Goal: Task Accomplishment & Management: Manage account settings

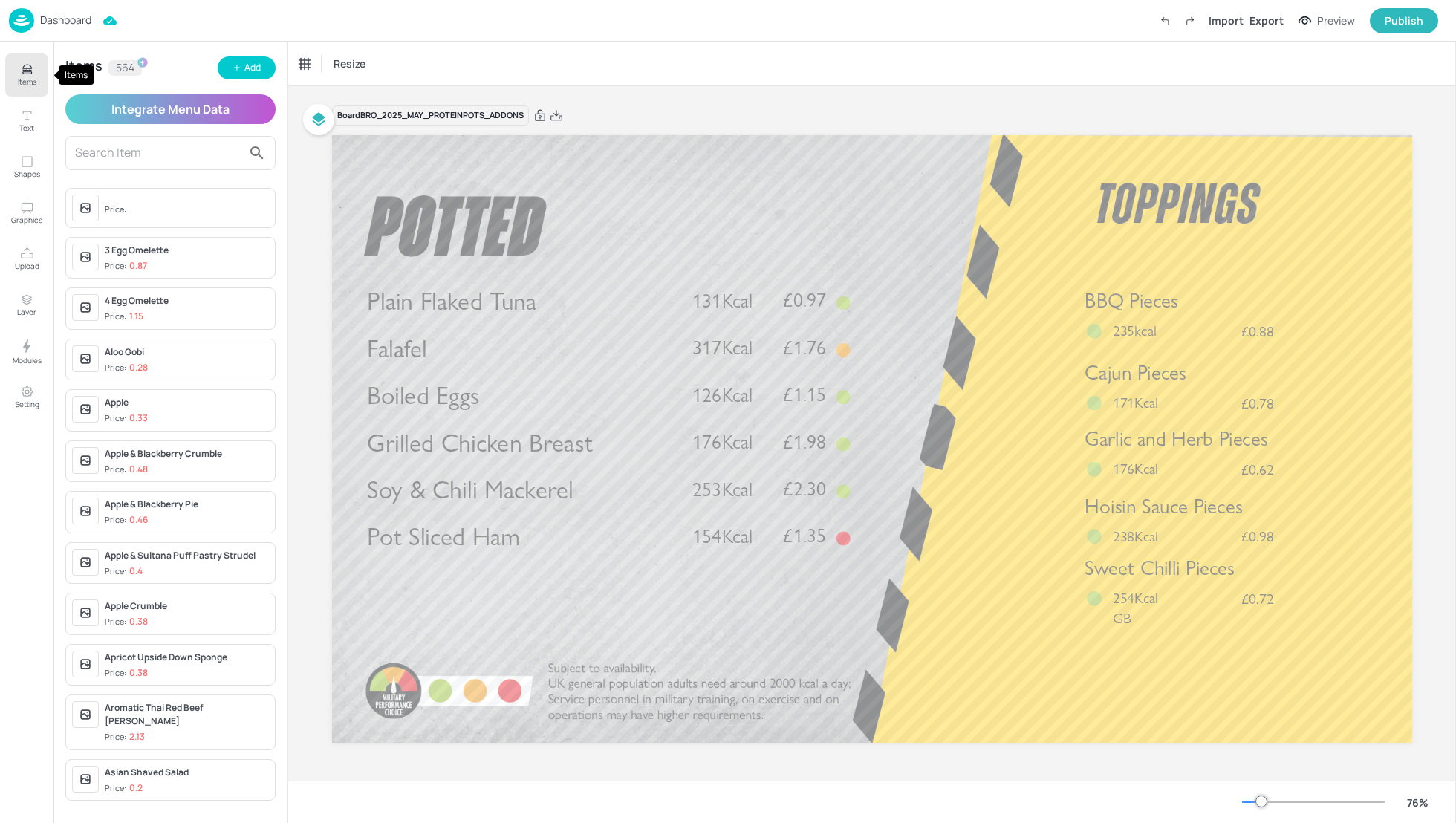
click at [30, 75] on icon "Items" at bounding box center [27, 70] width 15 height 15
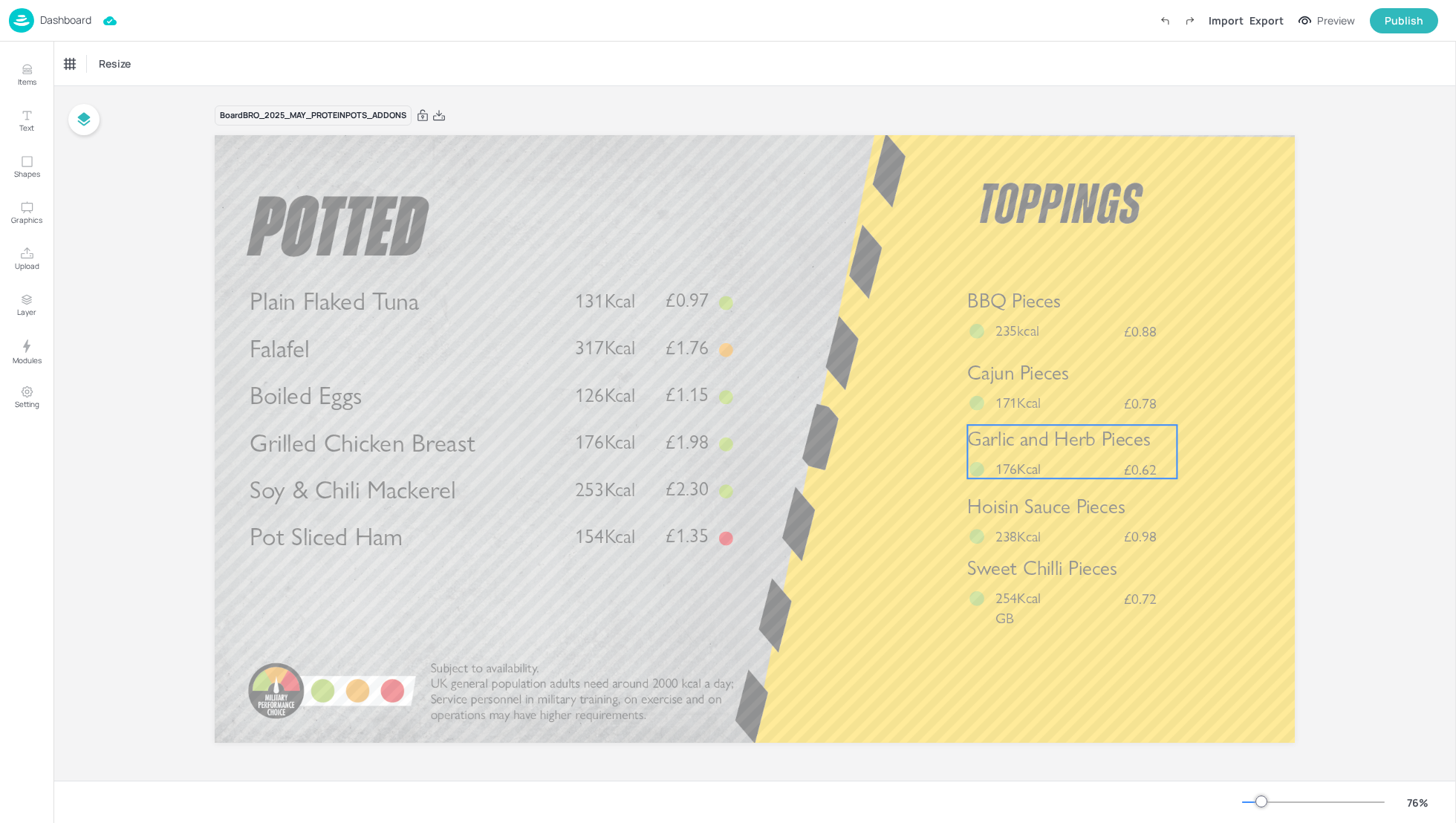
click at [1044, 466] on p "176Kcal" at bounding box center [1024, 468] width 58 height 21
click at [122, 65] on div "Garlic and Herb Pieces" at bounding box center [112, 64] width 95 height 14
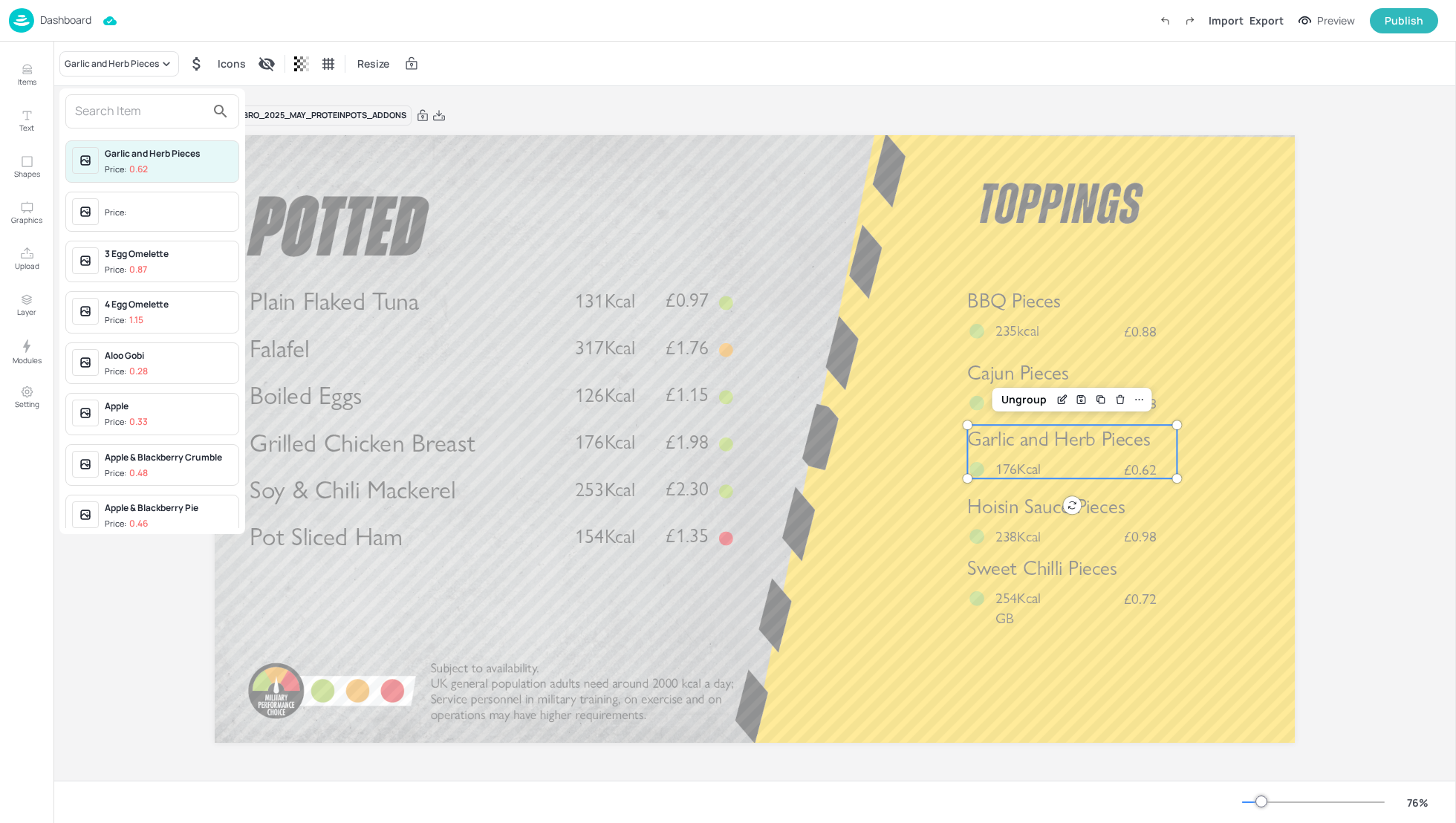
click at [106, 112] on input "text" at bounding box center [140, 111] width 131 height 24
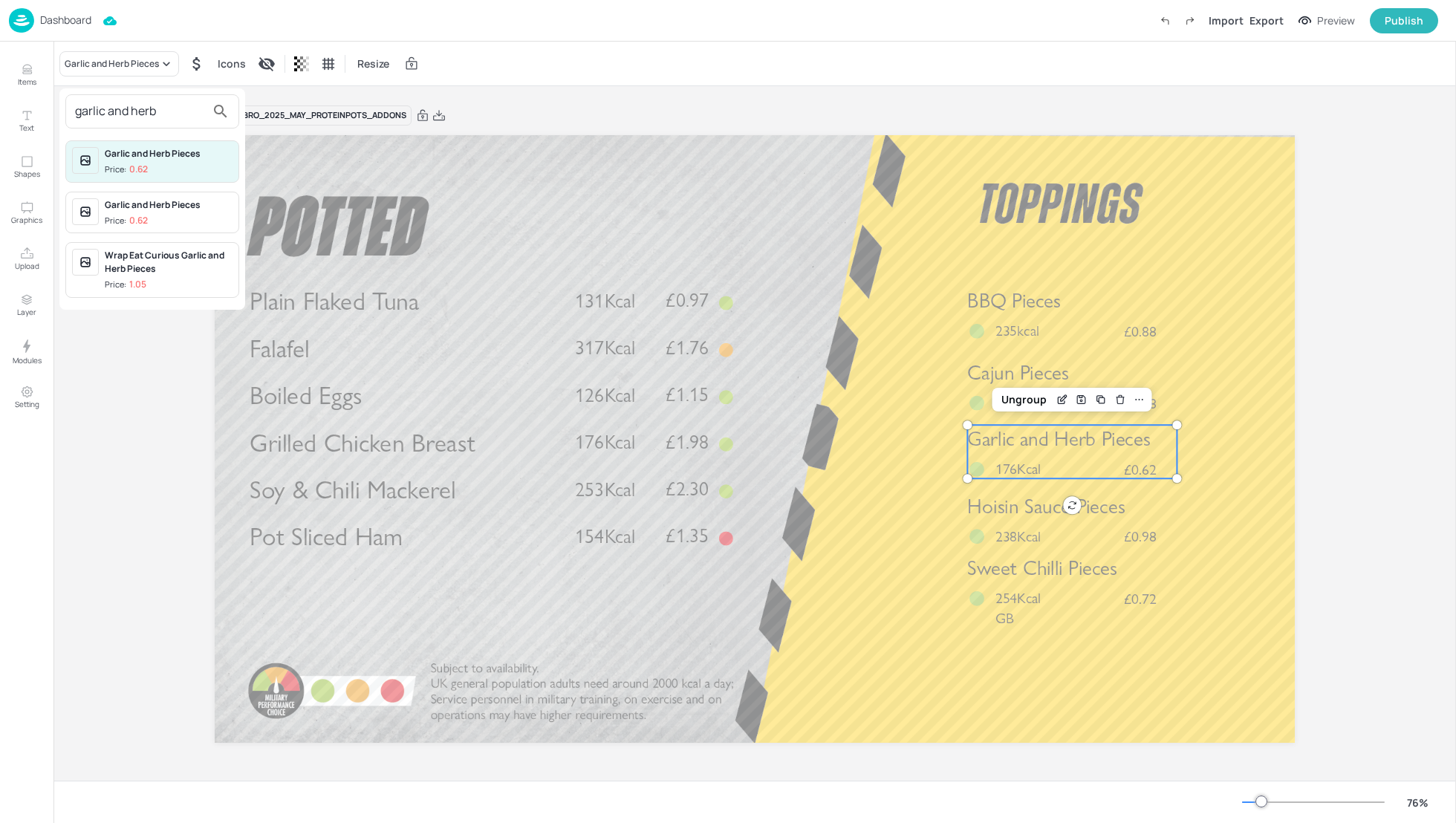
type input "garlic and herb"
click at [147, 217] on p "0.62" at bounding box center [138, 220] width 18 height 10
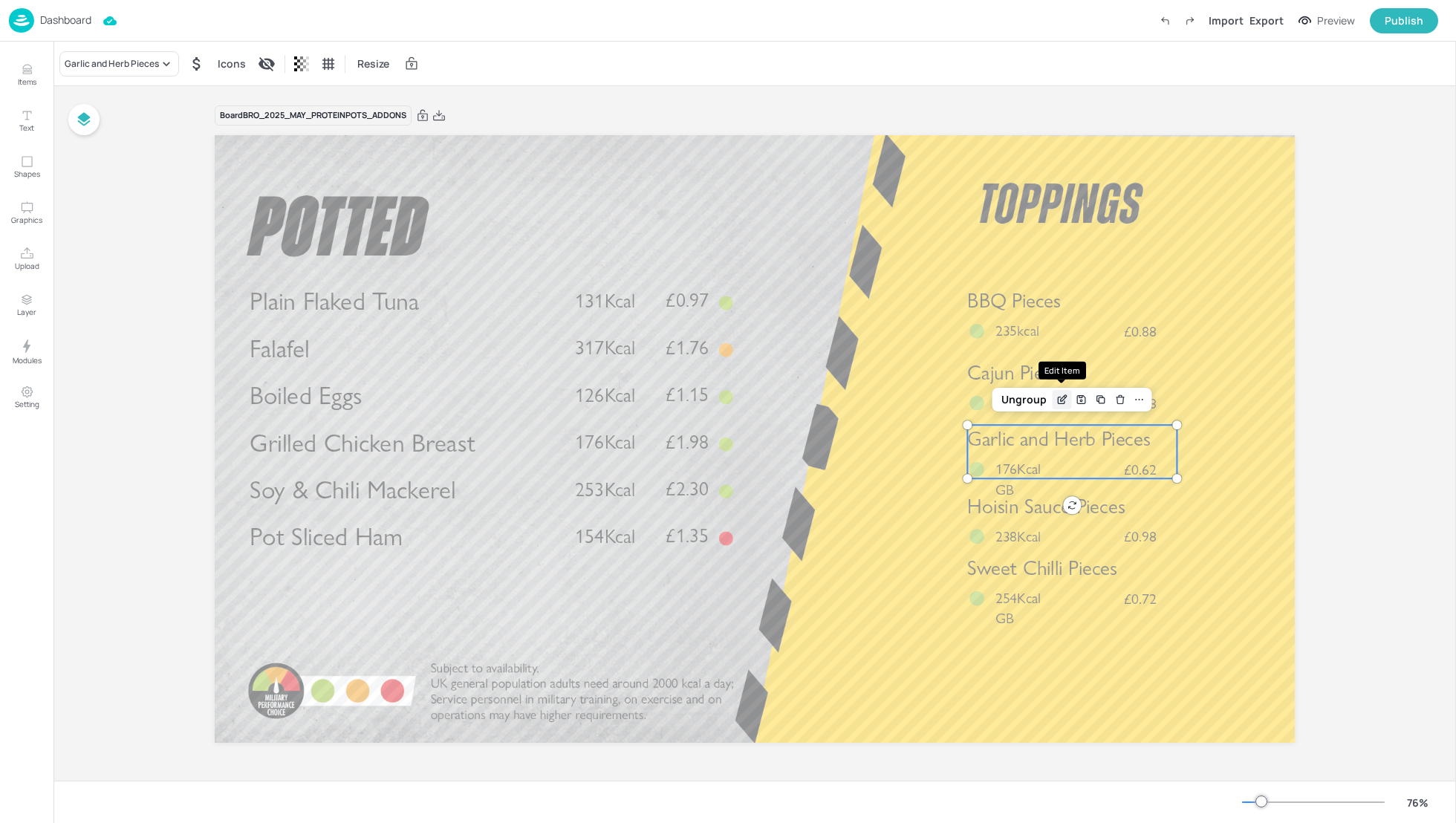
click at [1060, 396] on icon "Edit Item" at bounding box center [1062, 399] width 13 height 12
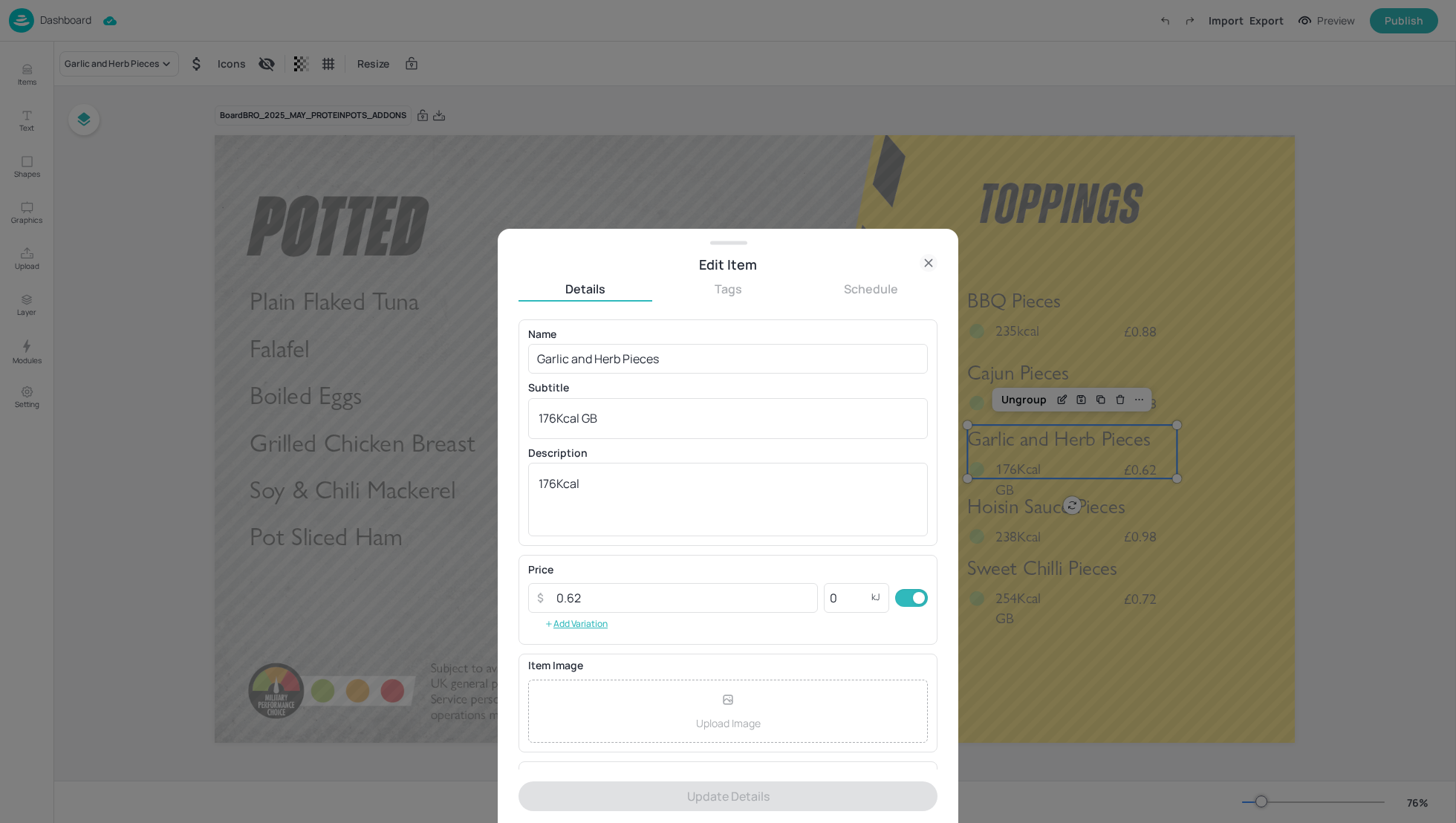
click at [924, 260] on icon at bounding box center [929, 263] width 18 height 18
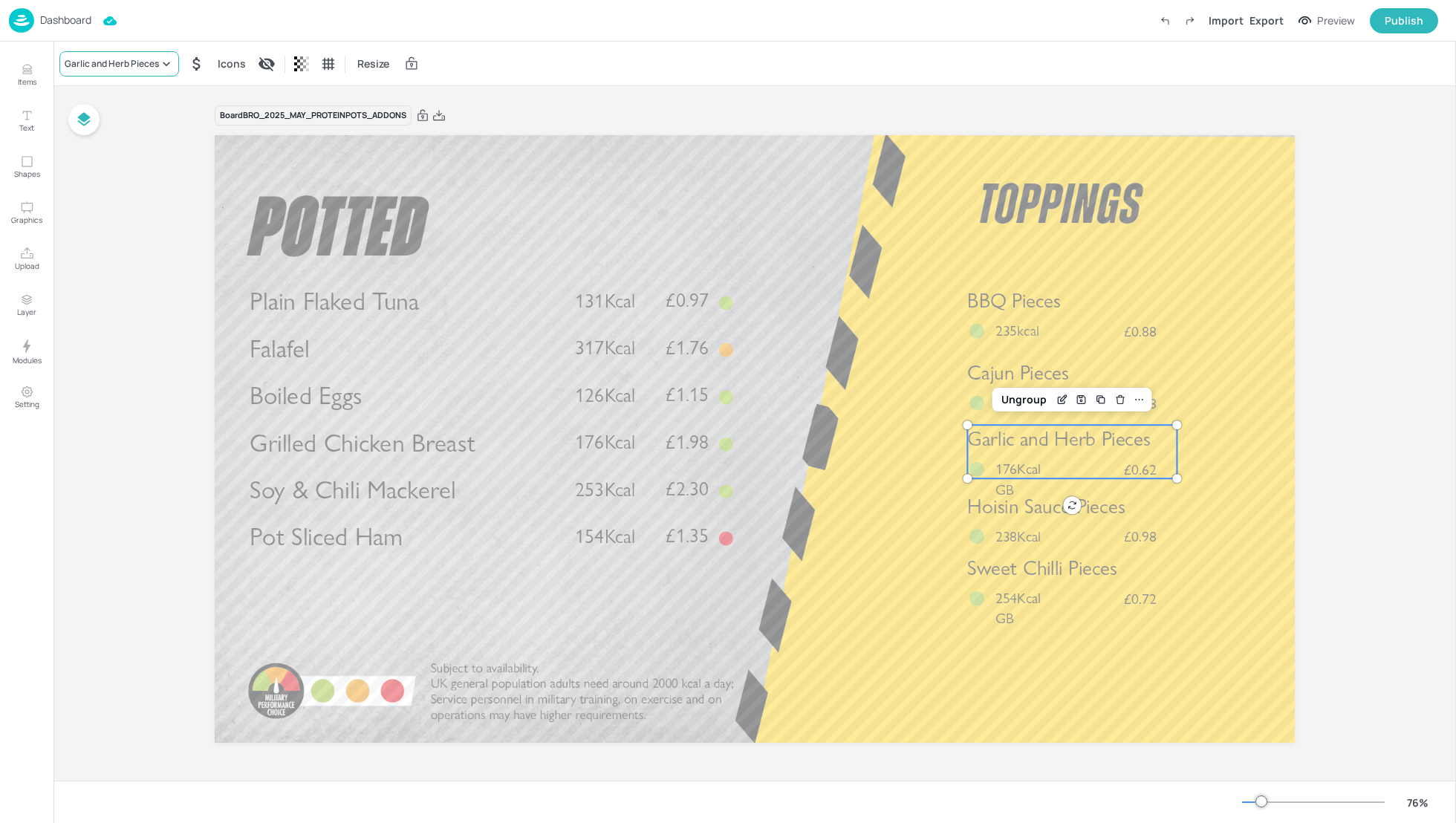
click at [93, 65] on div "Garlic and Herb Pieces" at bounding box center [112, 64] width 95 height 14
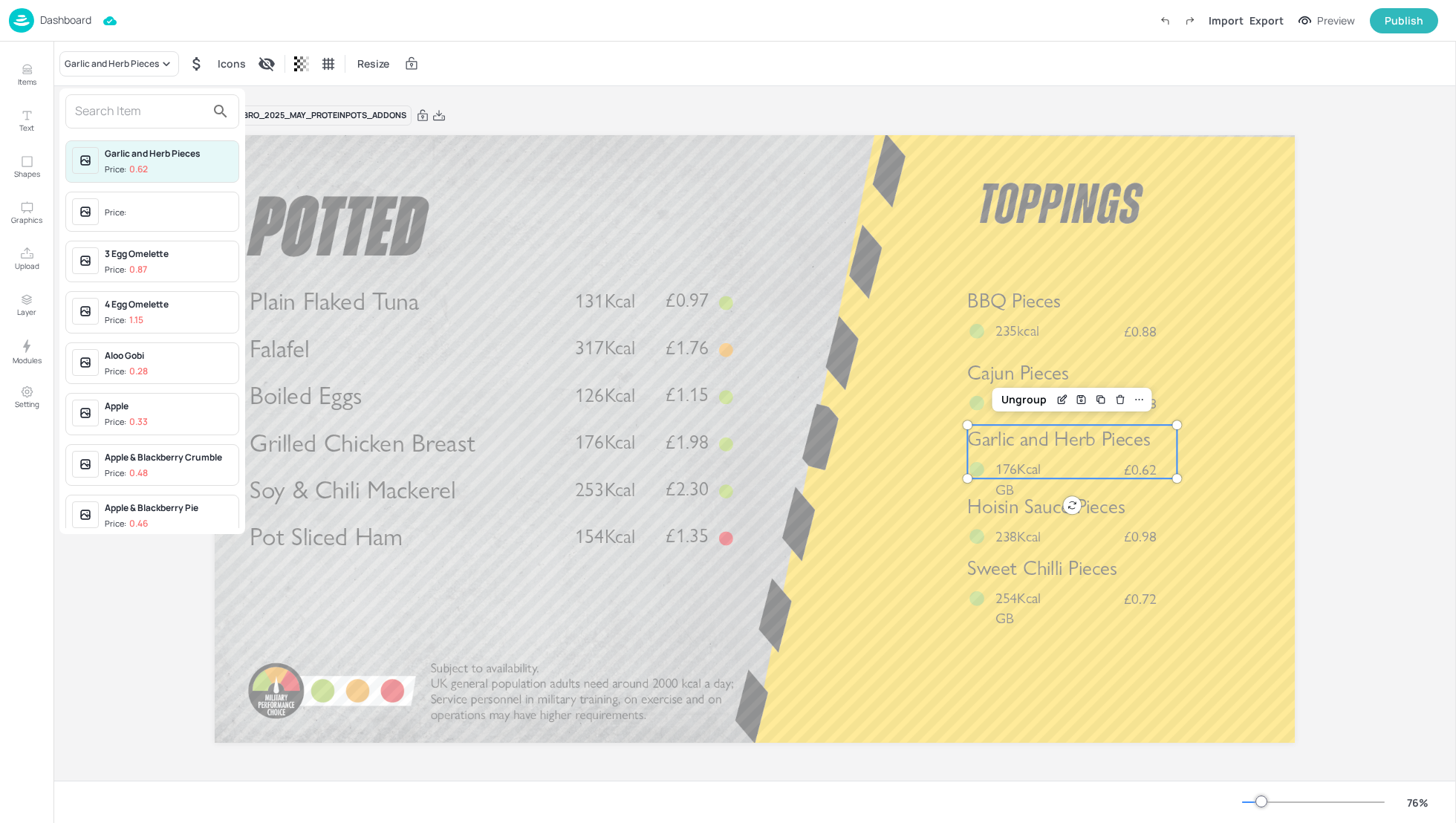
click at [111, 110] on input "text" at bounding box center [140, 111] width 131 height 24
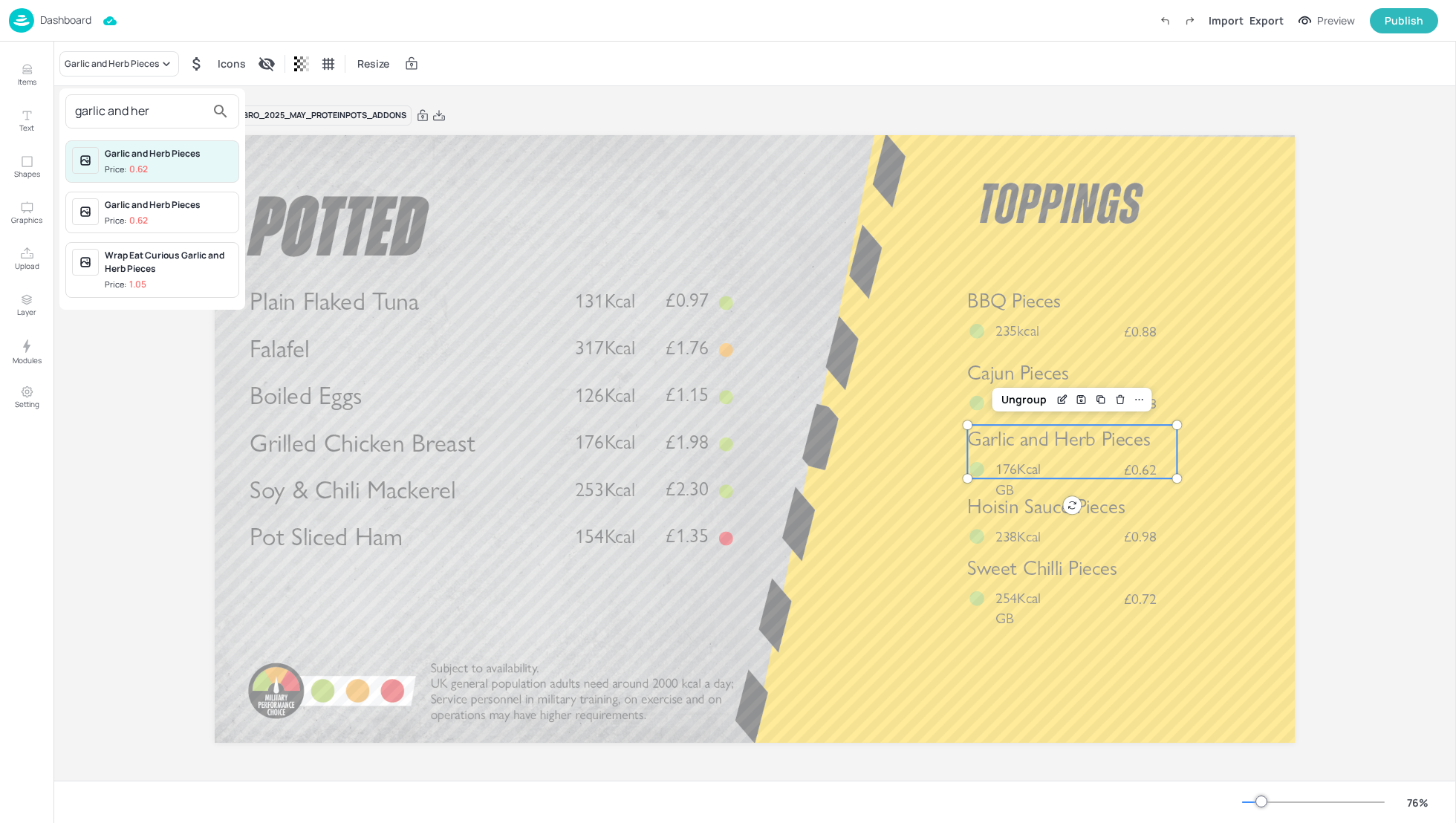
type input "garlic and her"
click at [137, 209] on div "Garlic and Herb Pieces" at bounding box center [168, 205] width 127 height 14
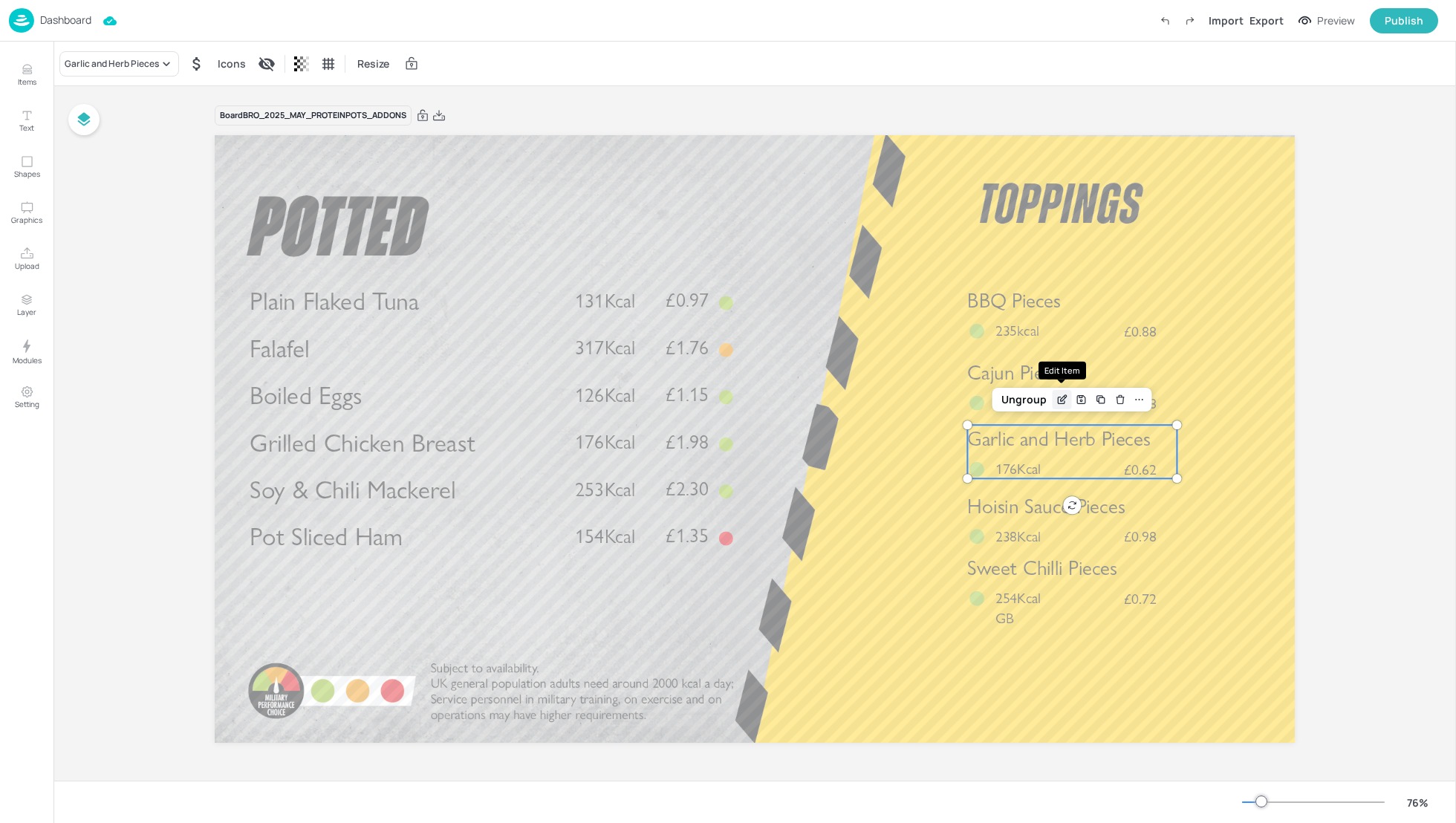
click at [1061, 399] on icon "Edit Item" at bounding box center [1064, 398] width 6 height 6
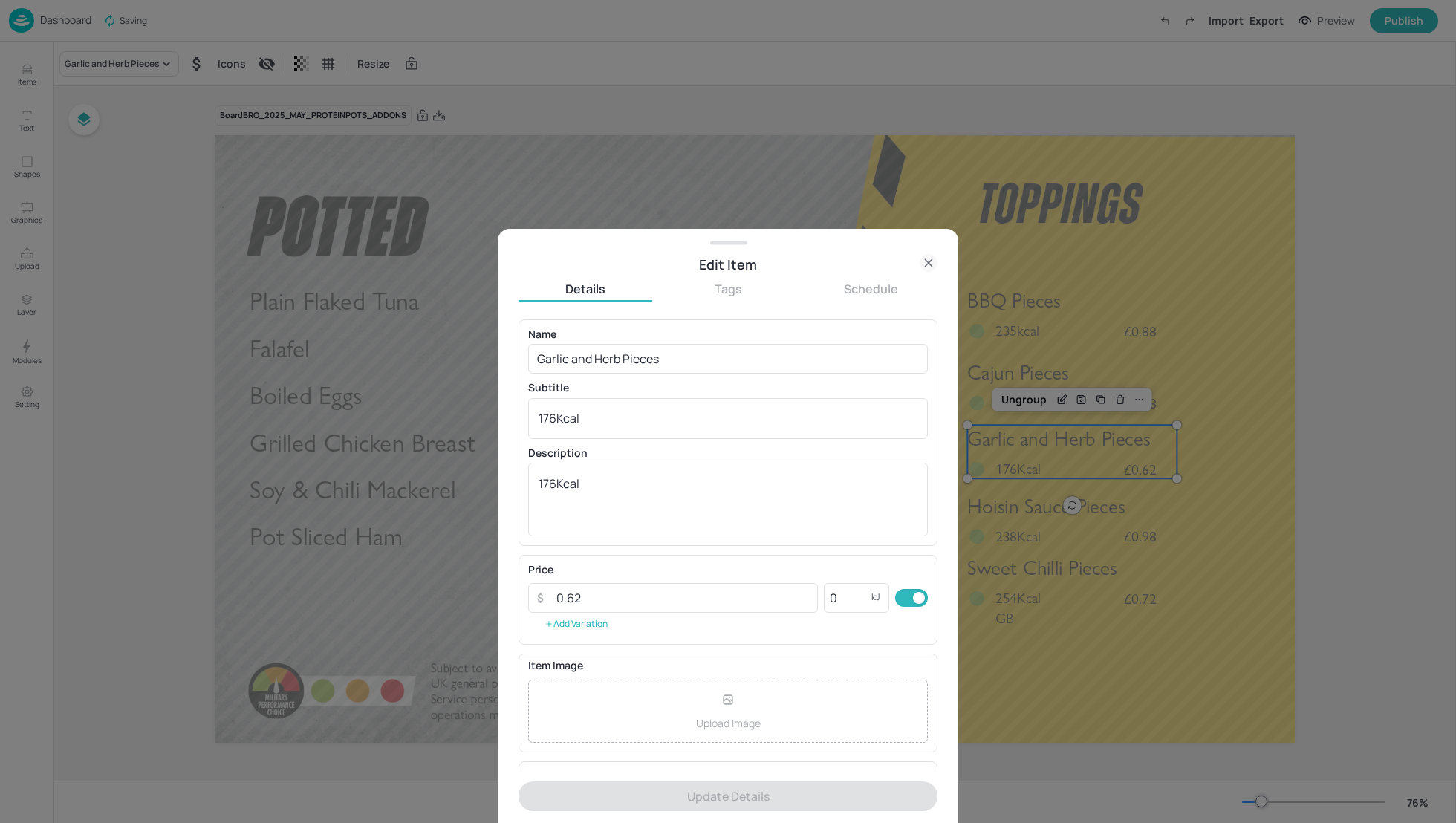
click at [931, 259] on icon at bounding box center [929, 263] width 18 height 18
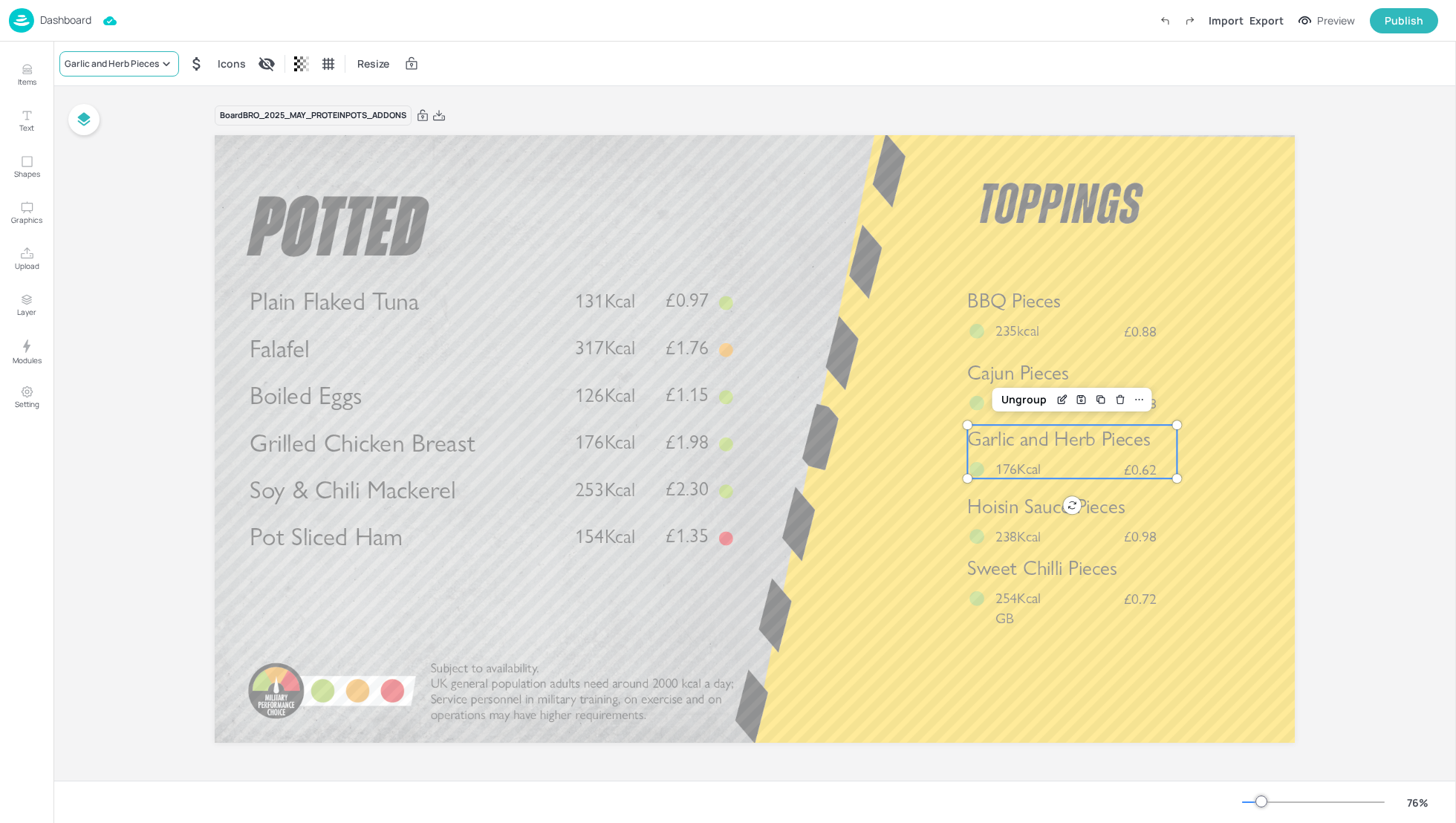
click at [114, 66] on div "Garlic and Herb Pieces" at bounding box center [112, 64] width 95 height 14
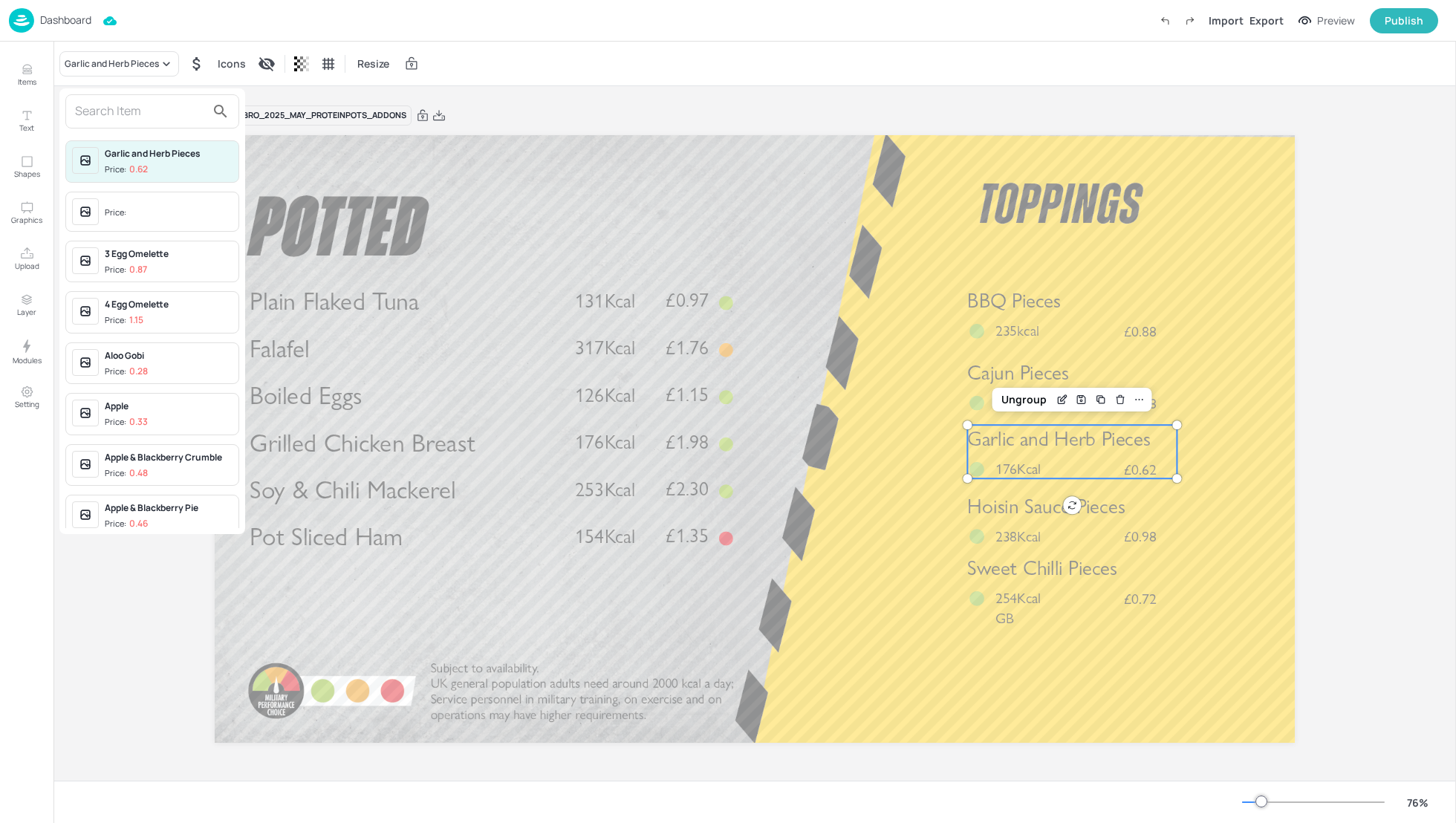
click at [102, 106] on input "text" at bounding box center [140, 111] width 131 height 24
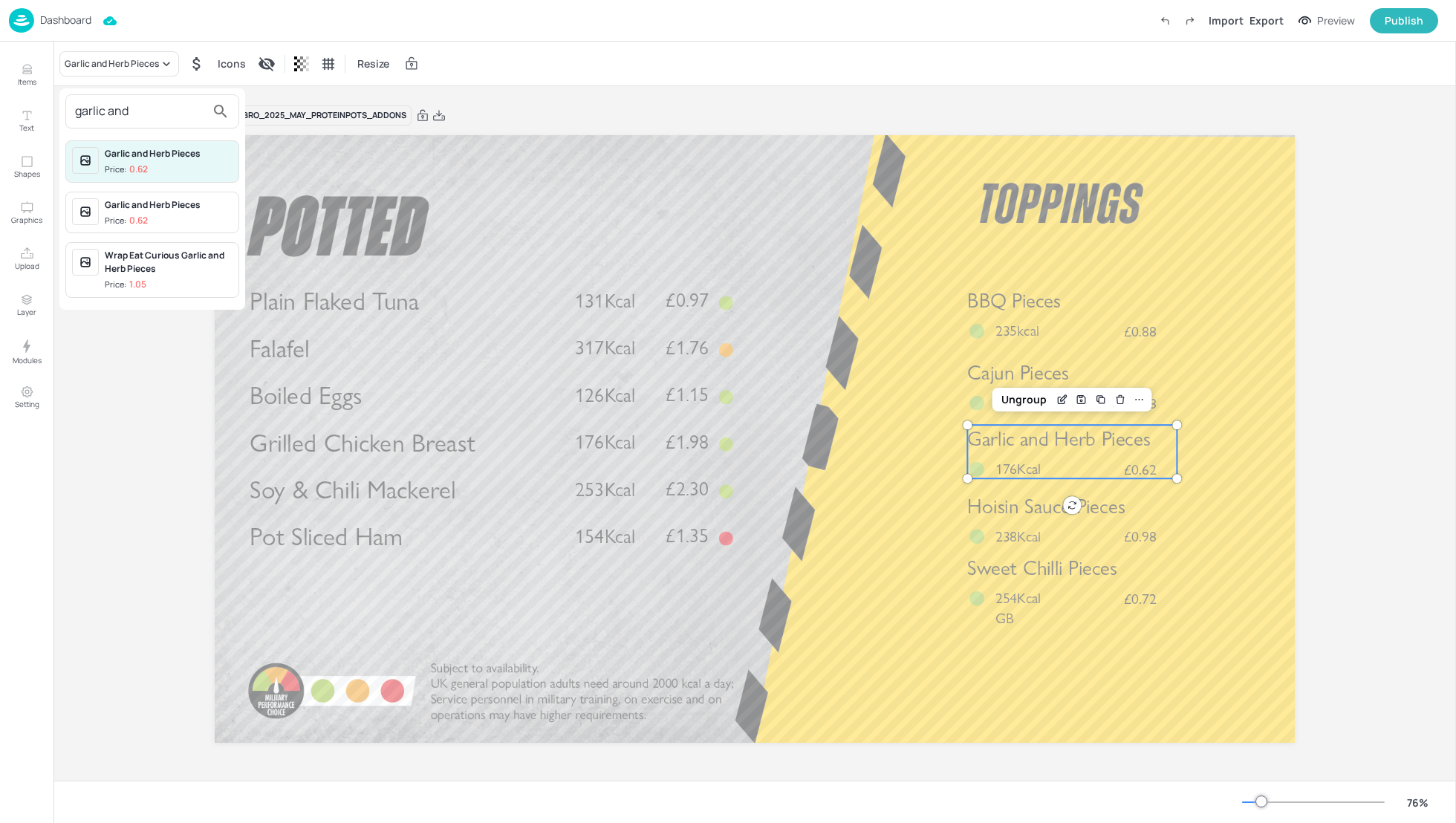
type input "garlic and"
click at [150, 212] on div "Garlic and Herb Pieces Price: 0.62" at bounding box center [168, 213] width 127 height 29
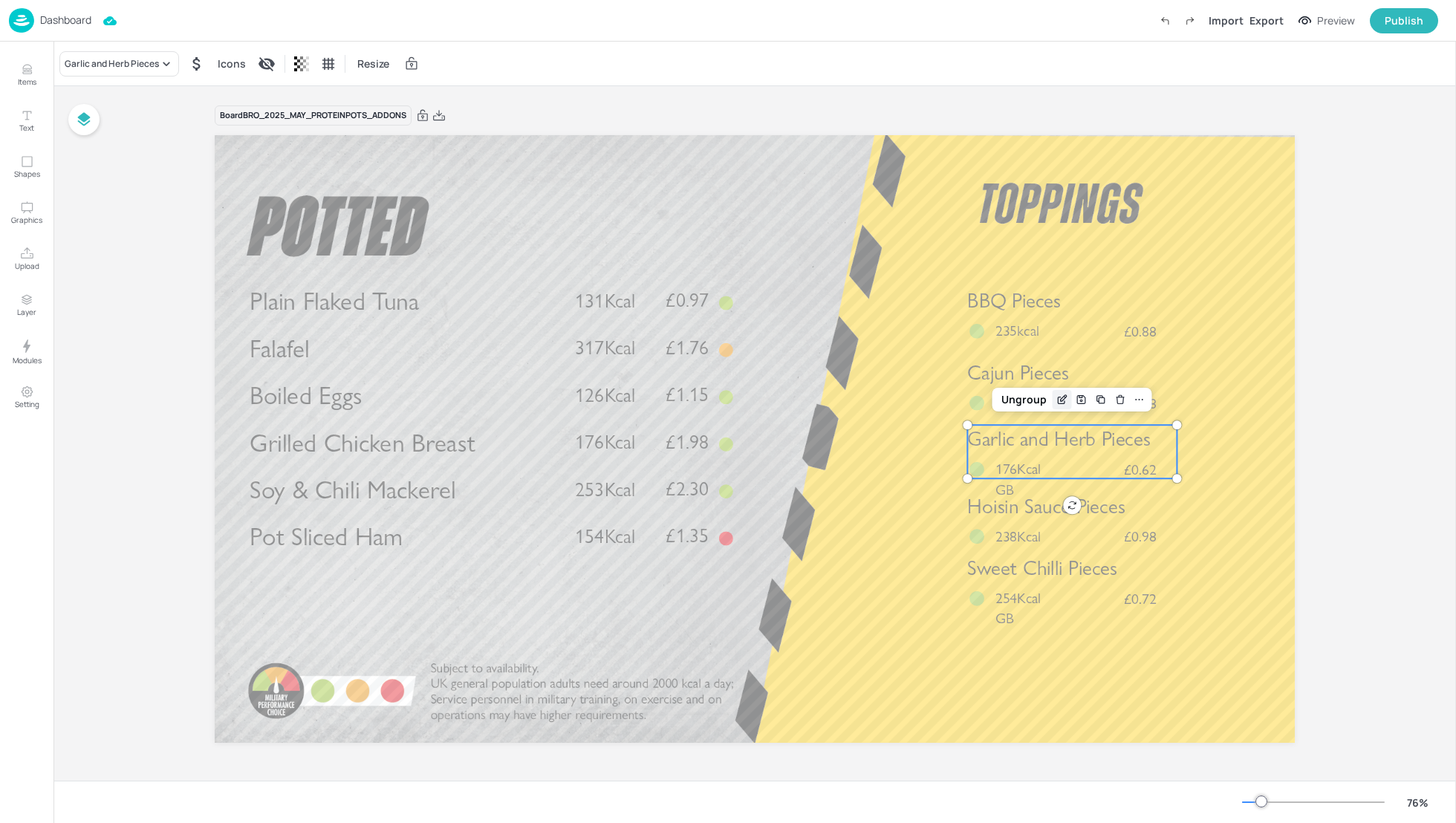
click at [1065, 404] on icon "Edit Item" at bounding box center [1062, 399] width 13 height 12
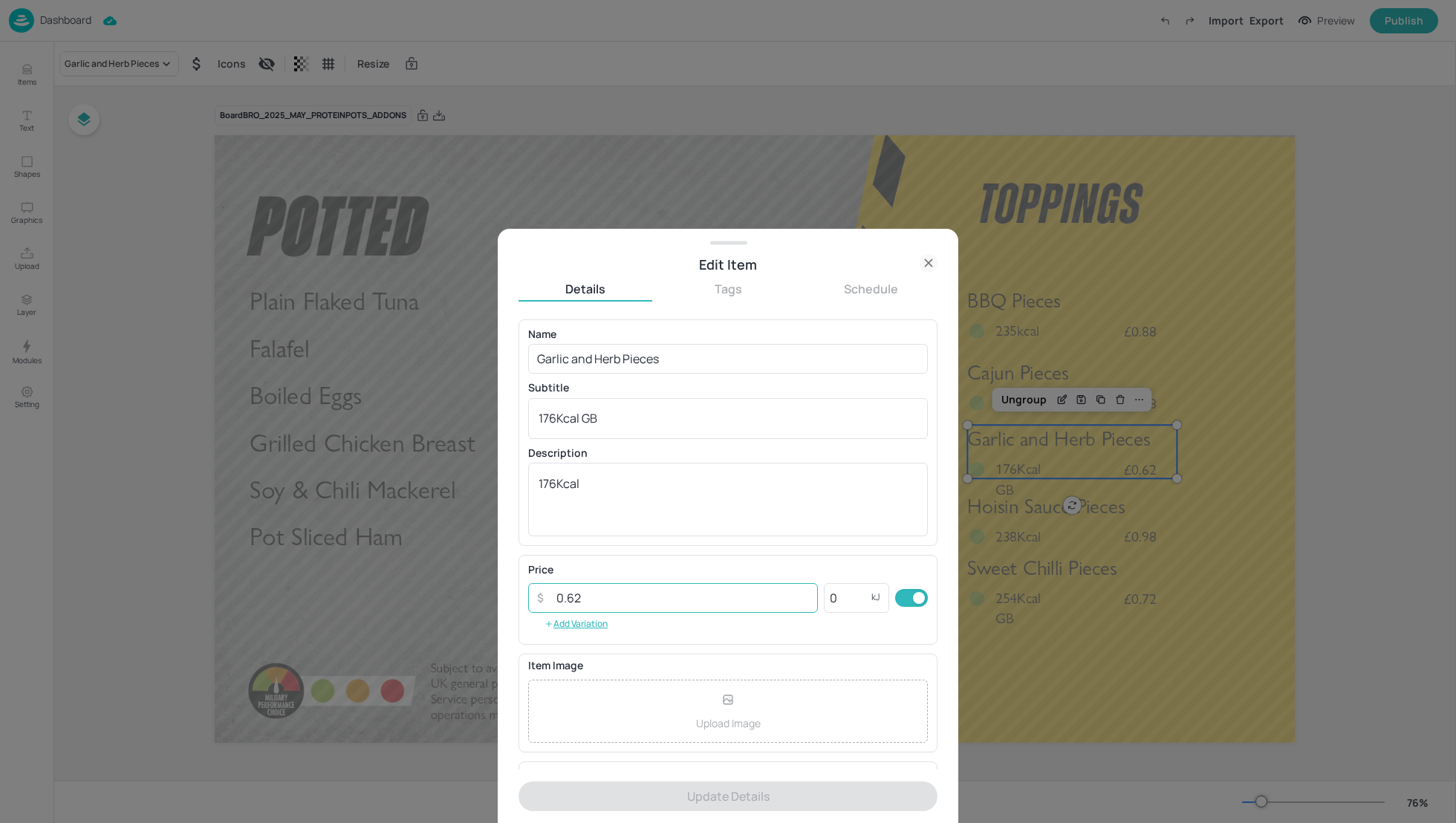
click at [587, 594] on input "0.62" at bounding box center [682, 597] width 270 height 30
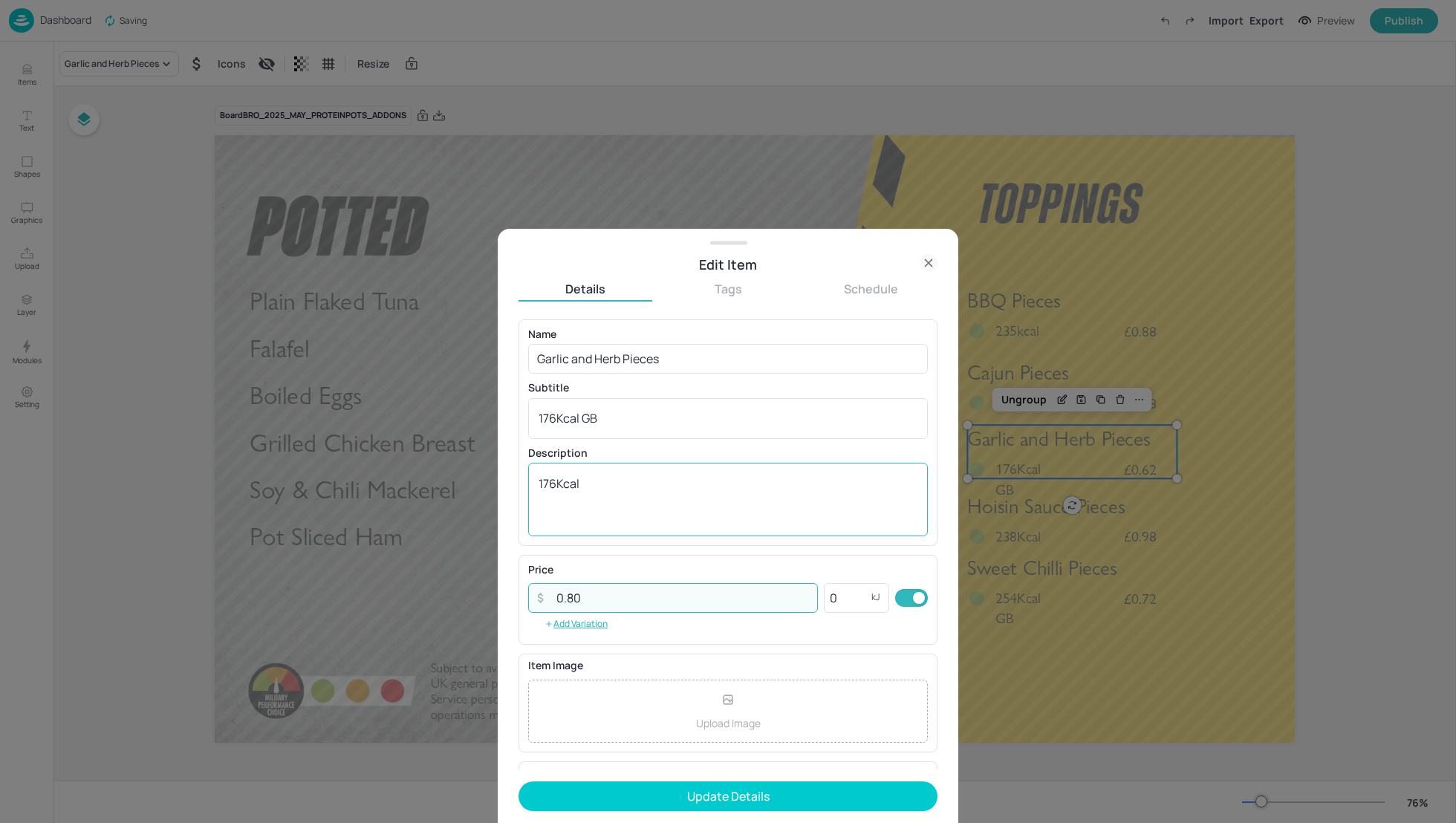
type input "0.80"
click at [624, 483] on textarea "176Kcal" at bounding box center [728, 500] width 379 height 49
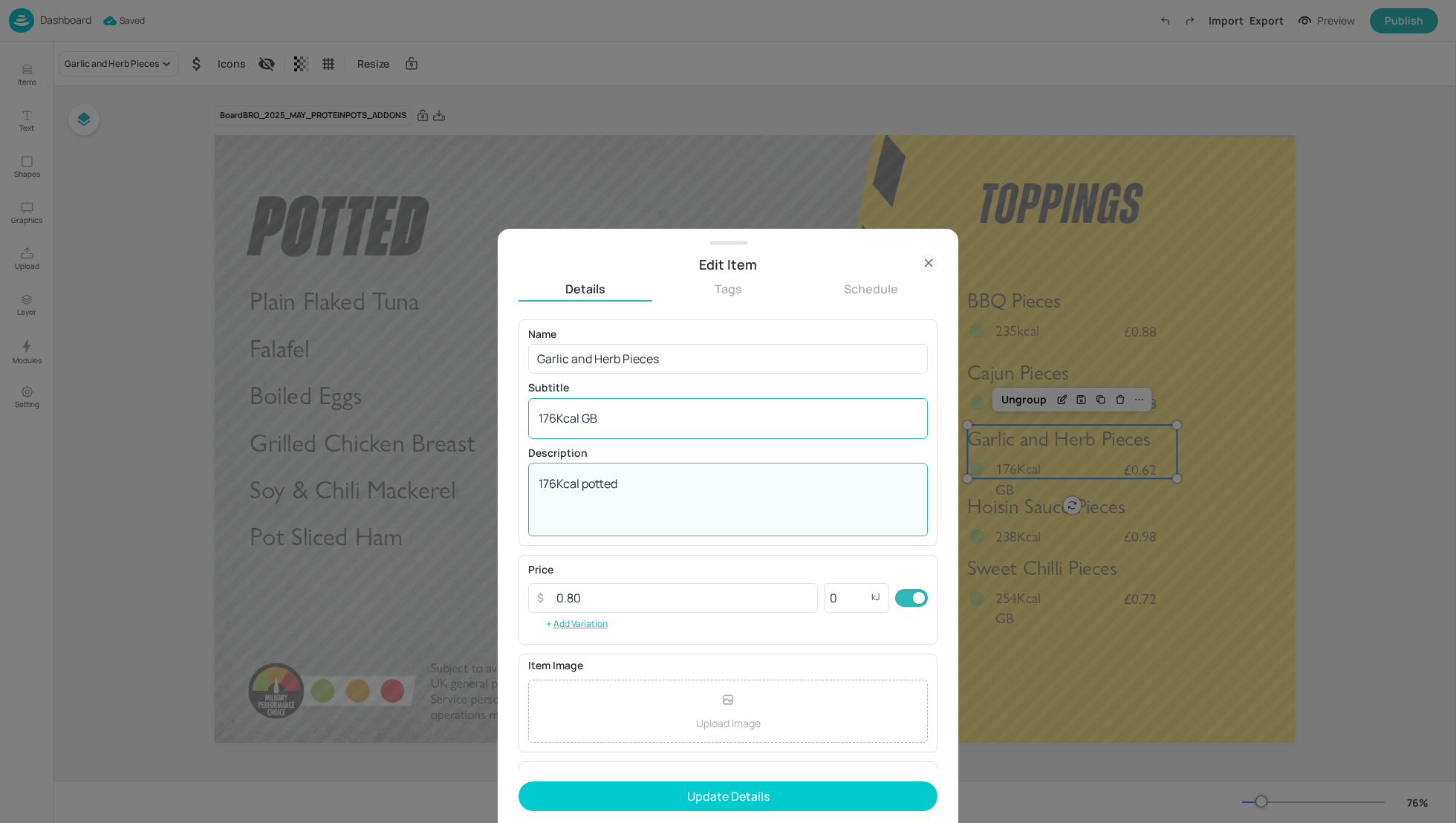
type textarea "176Kcal potted"
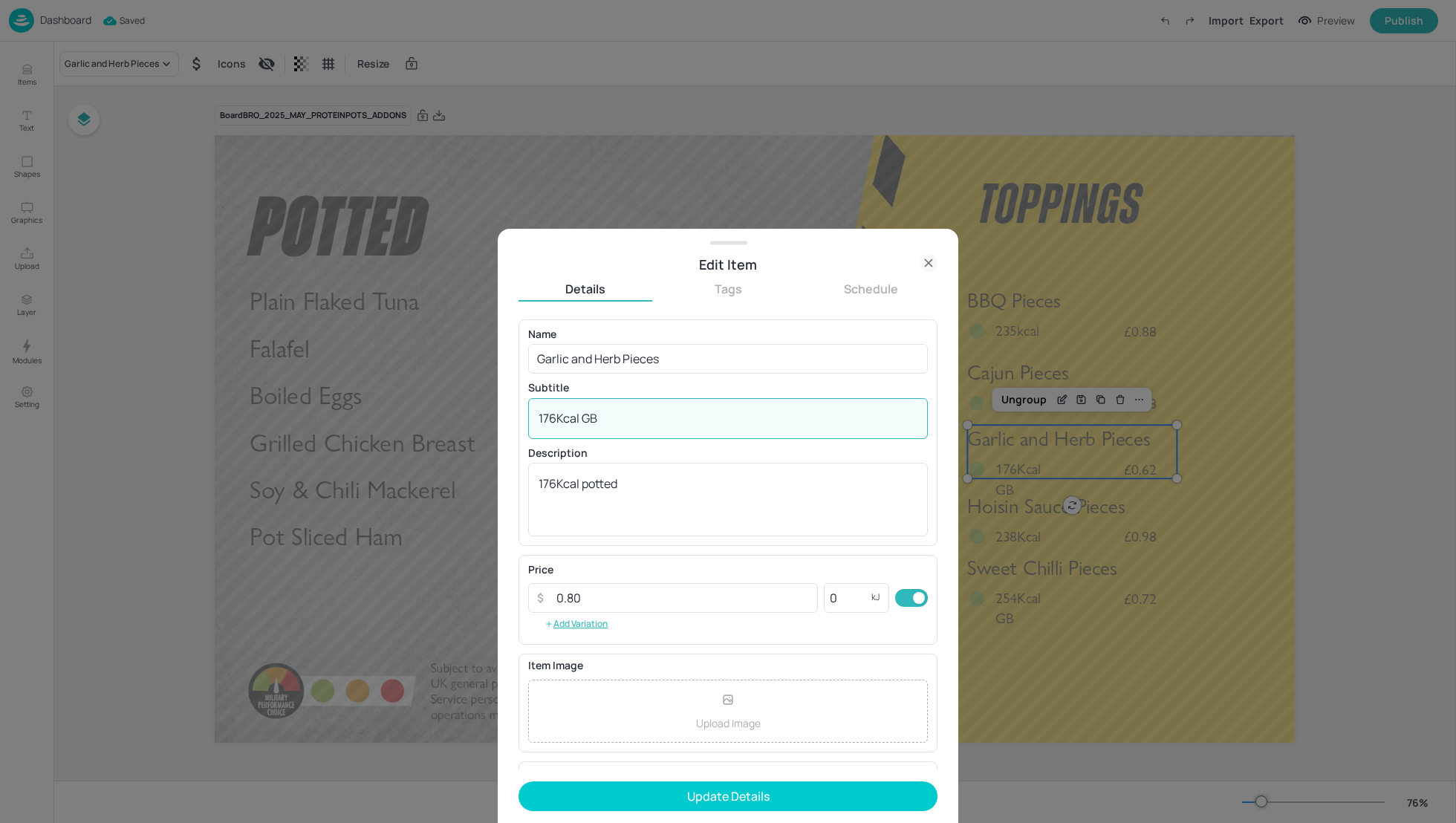
click at [620, 420] on textarea "176Kcal GB" at bounding box center [728, 418] width 379 height 16
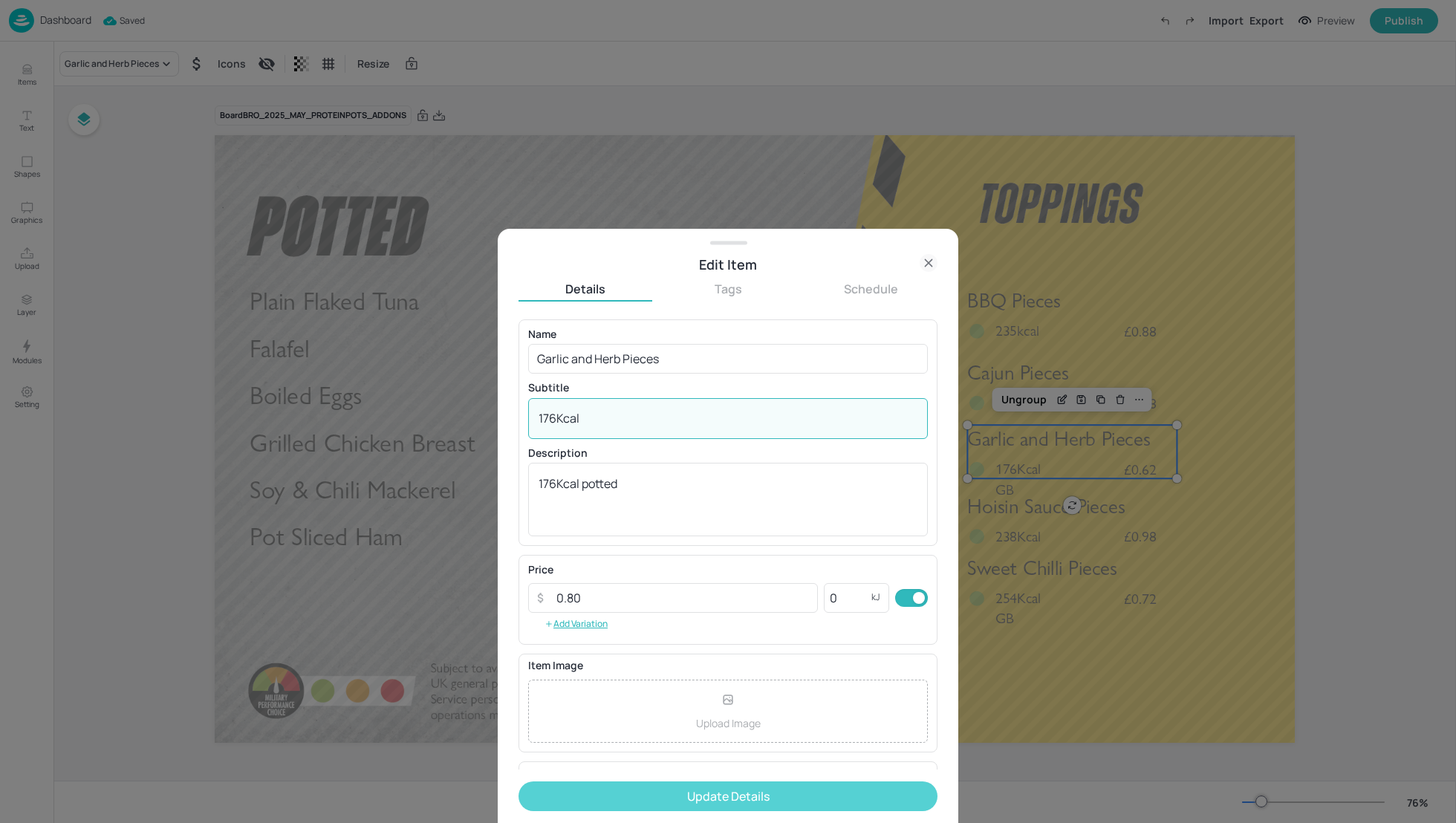
type textarea "176Kcal"
click at [763, 801] on button "Update Details" at bounding box center [728, 796] width 419 height 30
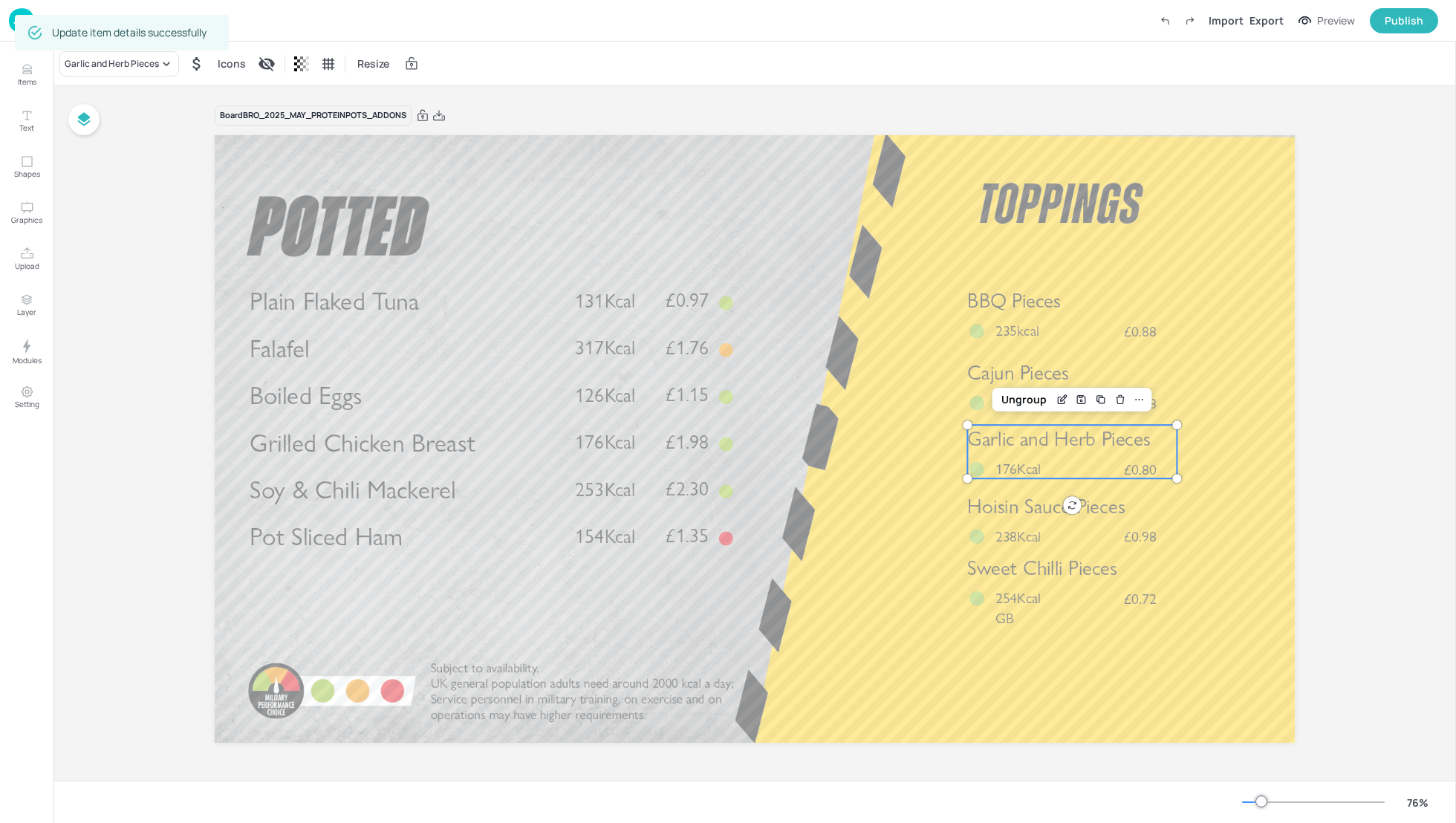
click at [1282, 805] on div at bounding box center [1313, 802] width 143 height 12
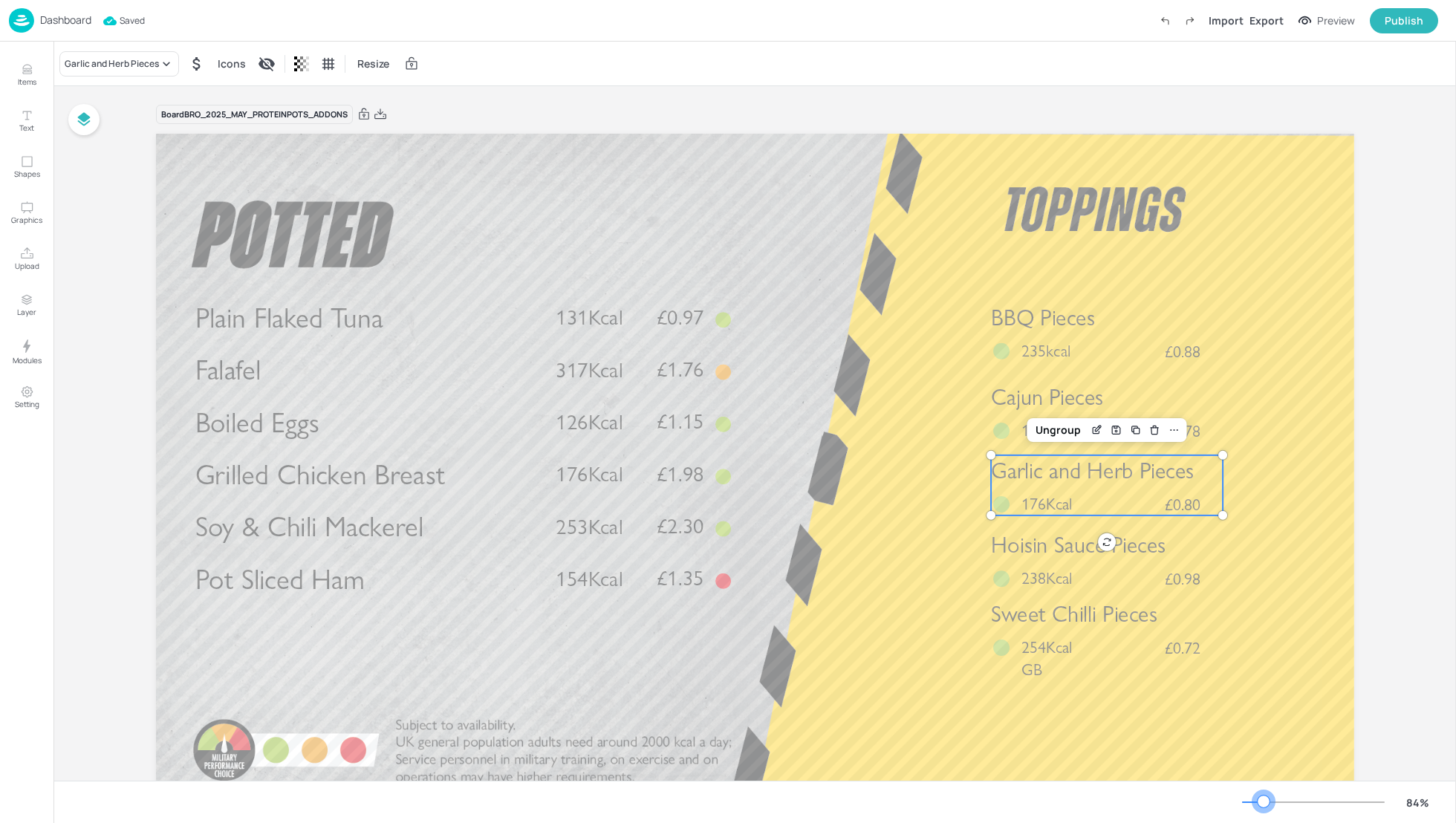
drag, startPoint x: 1280, startPoint y: 801, endPoint x: 1264, endPoint y: 802, distance: 16.0
click at [1264, 802] on div at bounding box center [1263, 801] width 12 height 12
click at [1400, 655] on div "Board BRO_2025_MAY_PROTEINPOTS_ADDONS Plain Flaked Tuna £0.97 131Kcal Cajun Pie…" at bounding box center [755, 465] width 1402 height 758
click at [1075, 625] on span "Sweet Chilli Pieces" at bounding box center [1074, 613] width 166 height 26
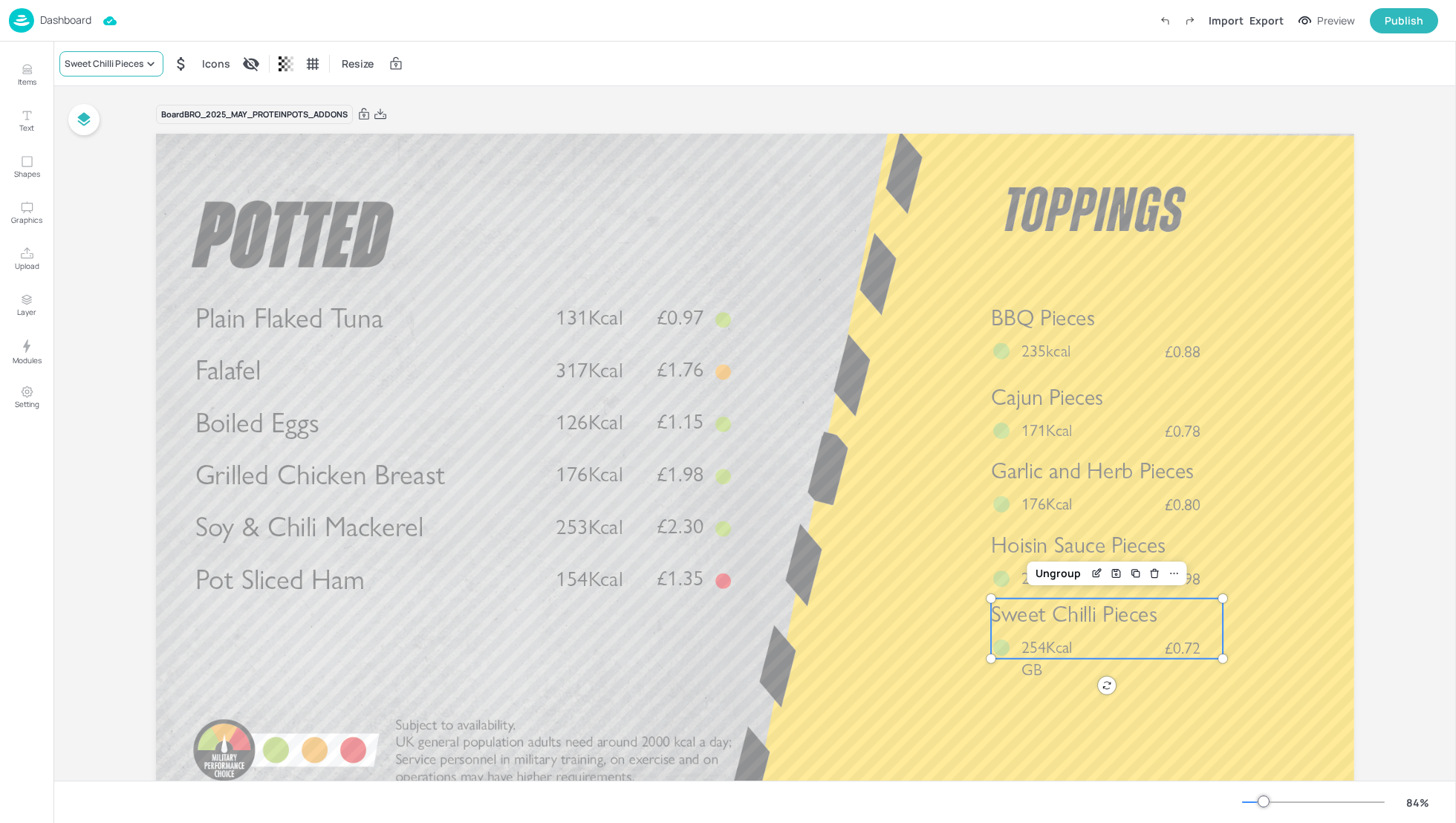
click at [90, 66] on div "Sweet Chilli Pieces" at bounding box center [104, 64] width 78 height 14
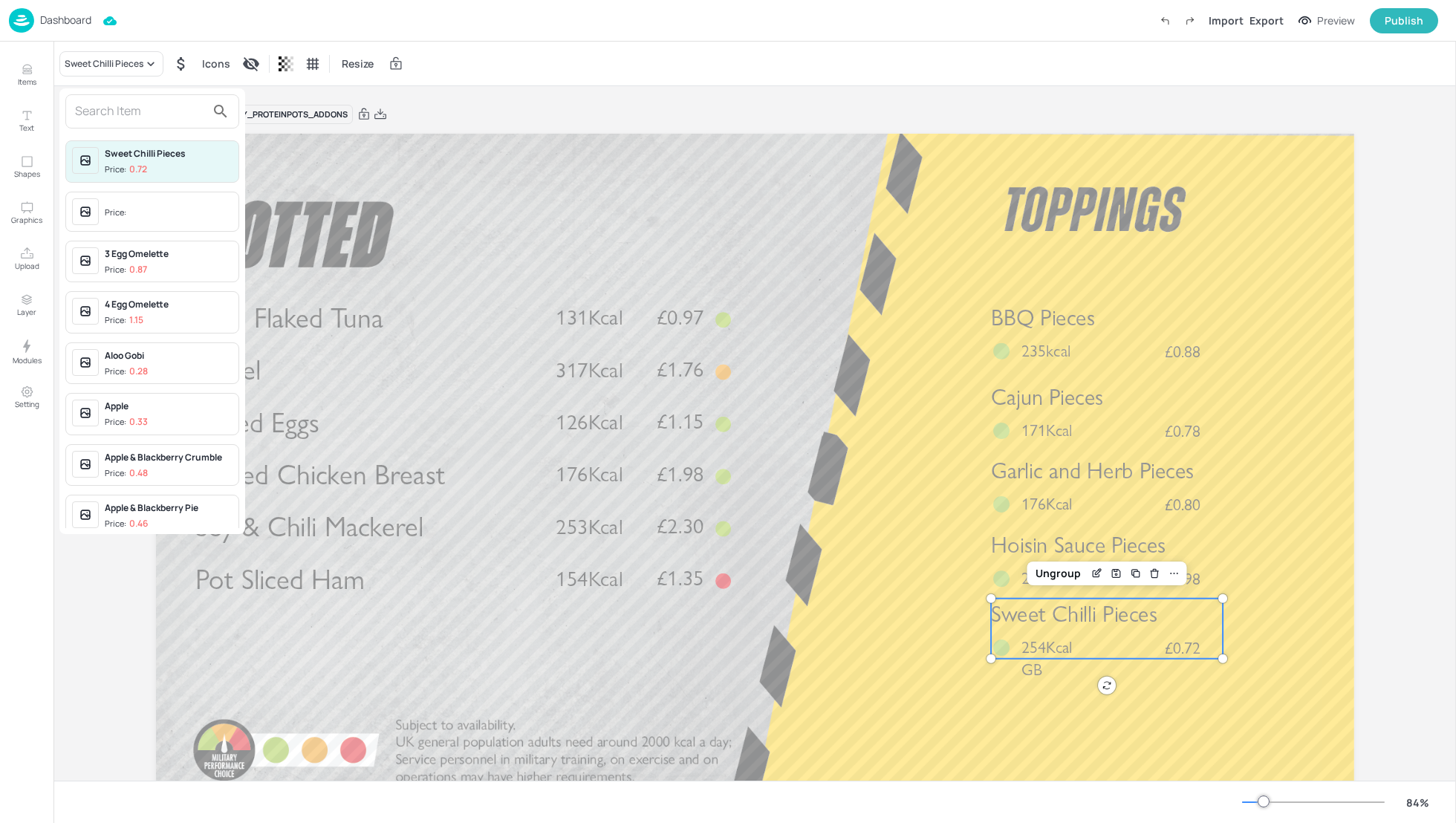
click at [91, 114] on input "text" at bounding box center [140, 111] width 131 height 24
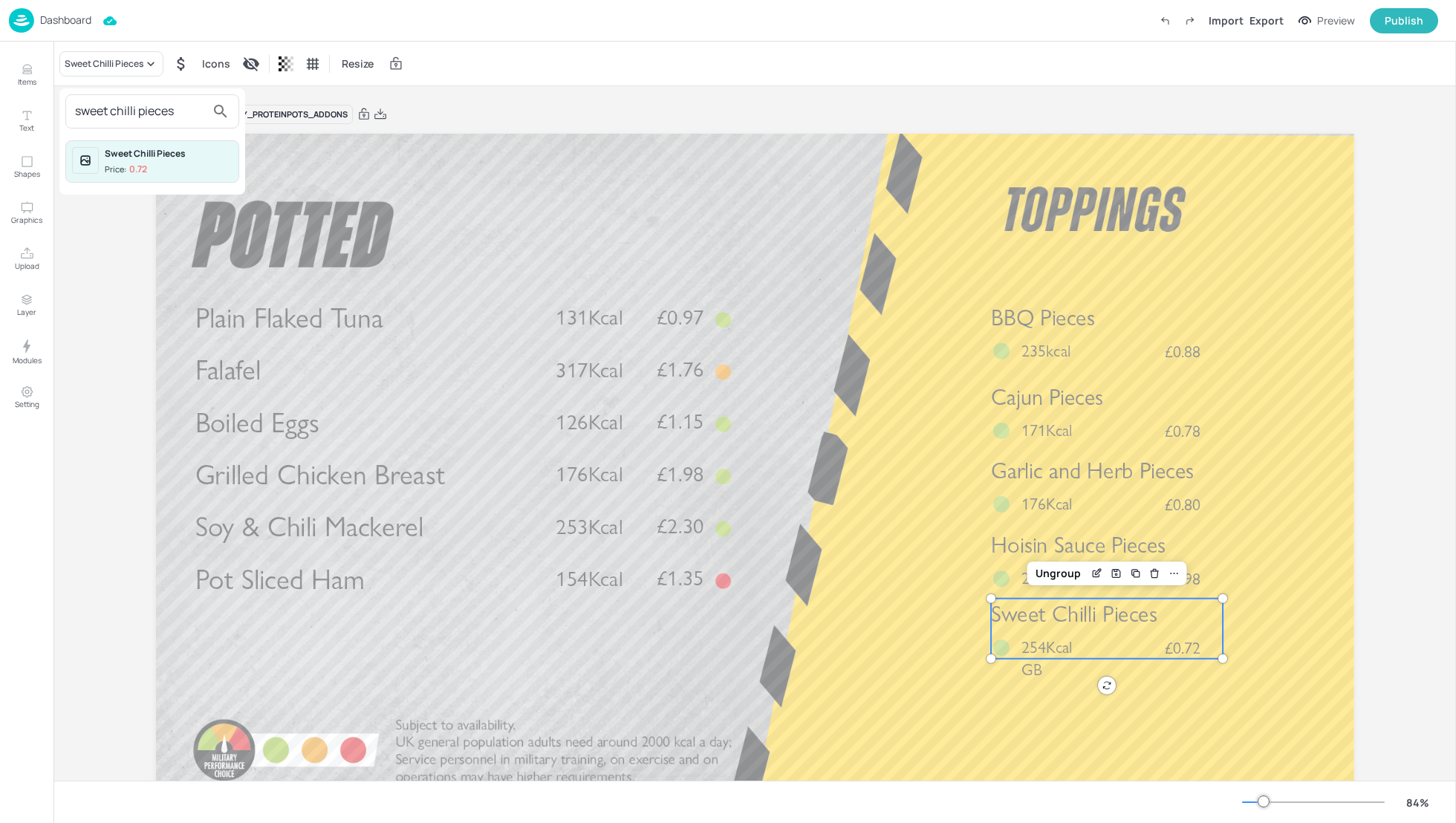
type input "sweet chilli pieces"
click at [149, 156] on div "Sweet Chilli Pieces" at bounding box center [168, 154] width 127 height 14
click at [28, 78] on p "Items" at bounding box center [27, 81] width 18 height 10
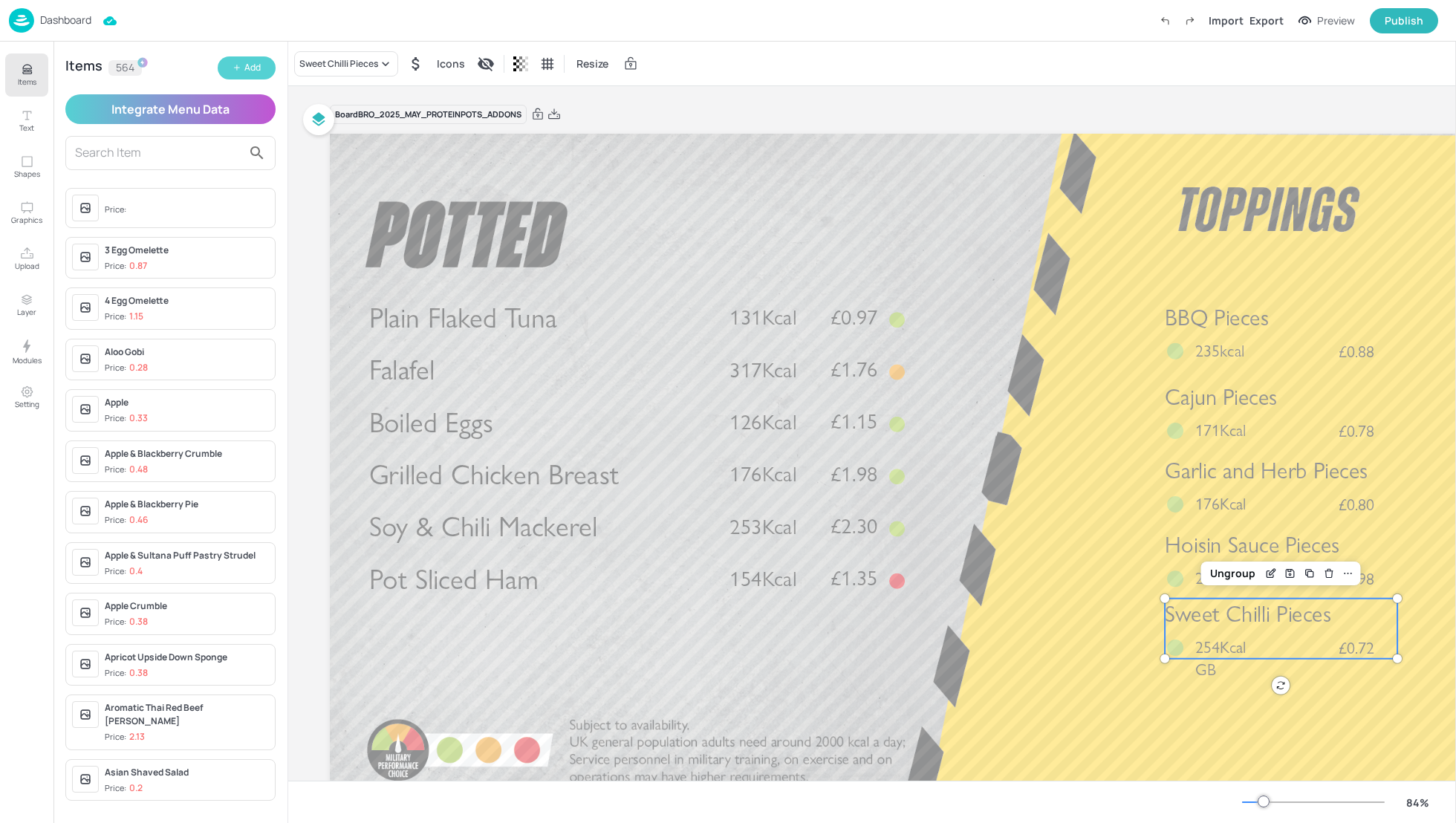
click at [227, 66] on button "Add" at bounding box center [247, 67] width 58 height 23
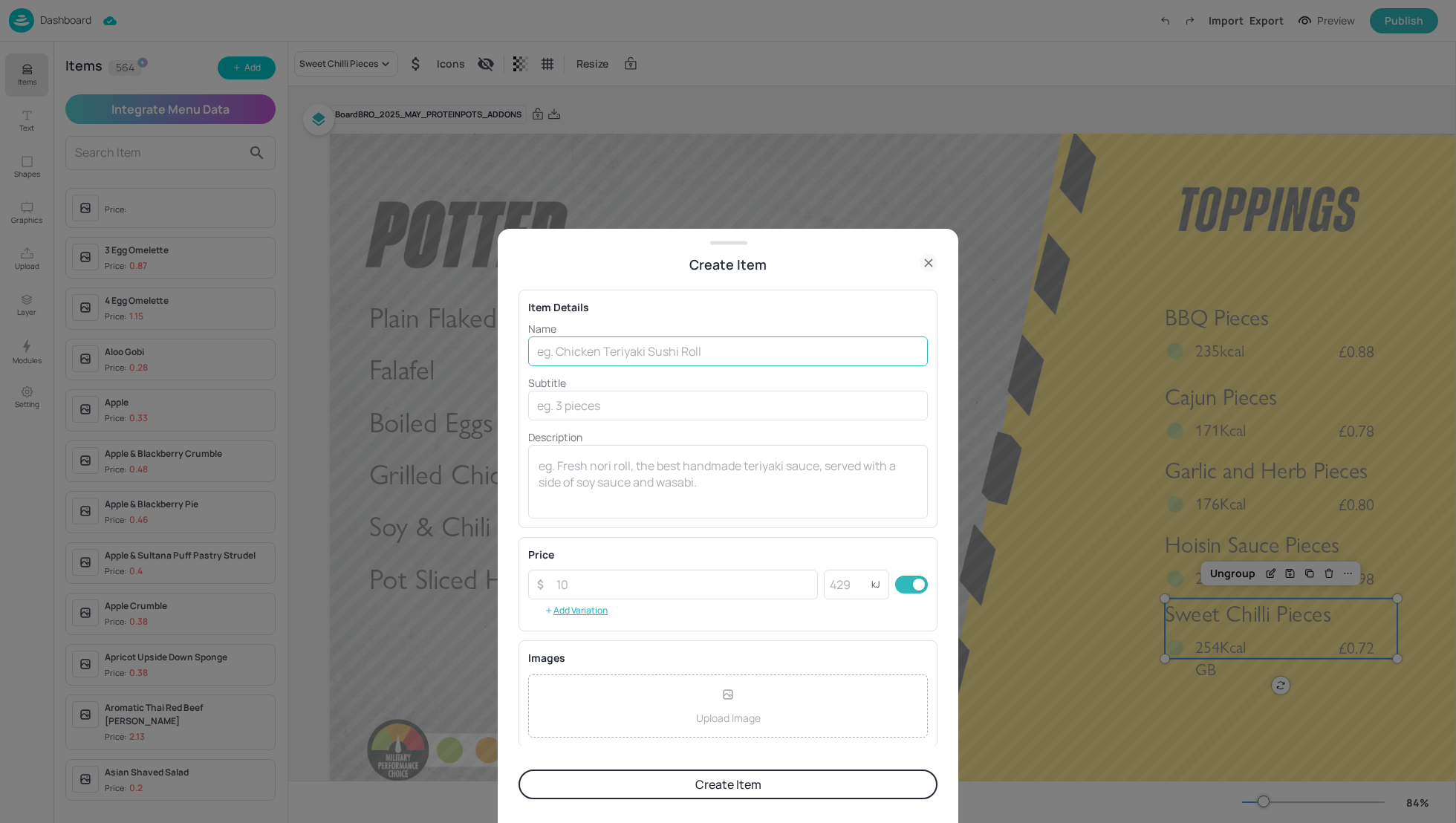
click at [555, 354] on input "text" at bounding box center [728, 351] width 400 height 30
type input "Sweet Chilli Pieces"
click at [586, 408] on input "text" at bounding box center [728, 405] width 400 height 30
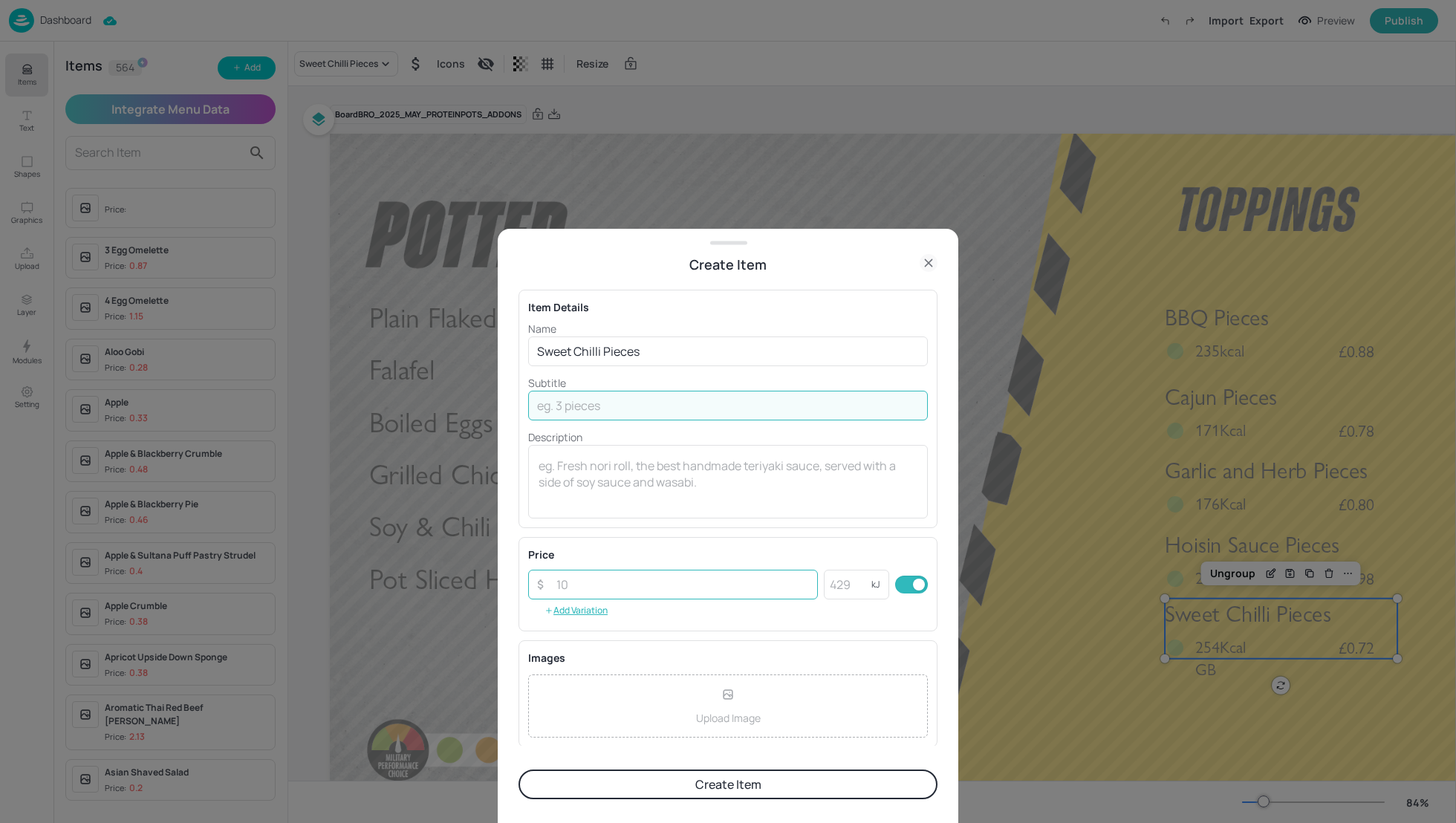
click at [568, 581] on input "number" at bounding box center [682, 584] width 270 height 30
type input "0.88"
click at [591, 406] on input "text" at bounding box center [728, 405] width 400 height 30
type input "254"
